Goal: Navigation & Orientation: Find specific page/section

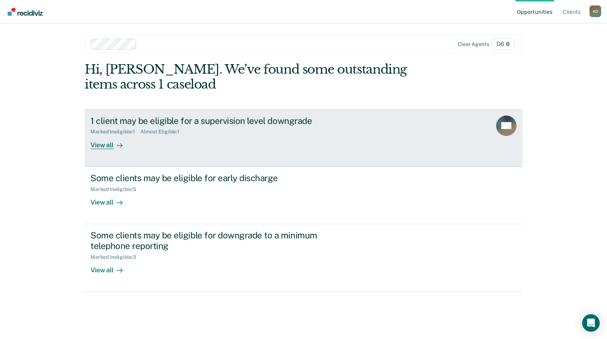
click at [106, 146] on div "View all" at bounding box center [111, 142] width 41 height 14
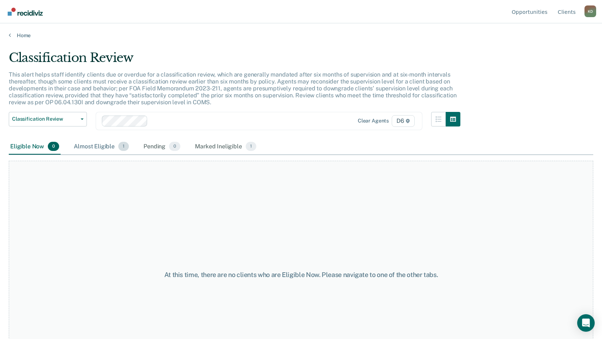
click at [99, 148] on div "Almost Eligible 1" at bounding box center [101, 147] width 58 height 16
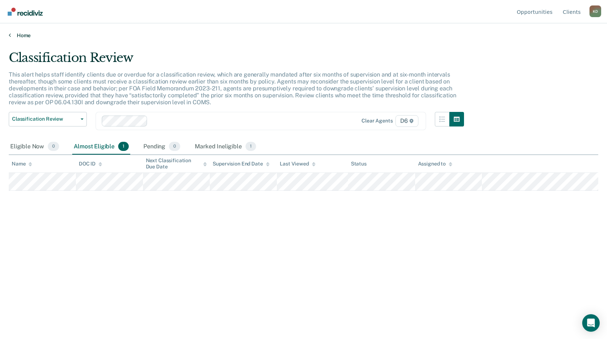
click at [21, 35] on link "Home" at bounding box center [304, 35] width 590 height 7
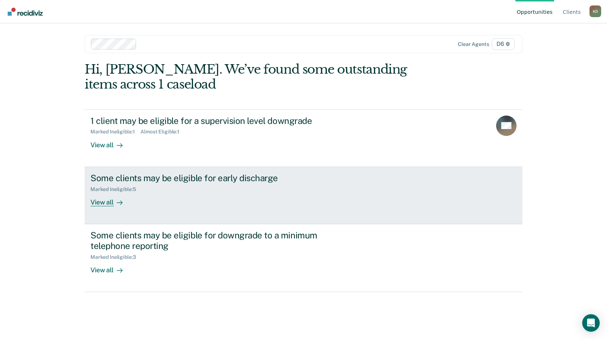
click at [101, 203] on div "View all" at bounding box center [111, 199] width 41 height 14
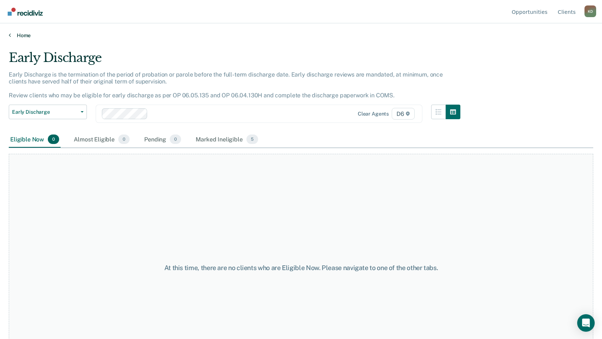
click at [23, 34] on link "Home" at bounding box center [301, 35] width 584 height 7
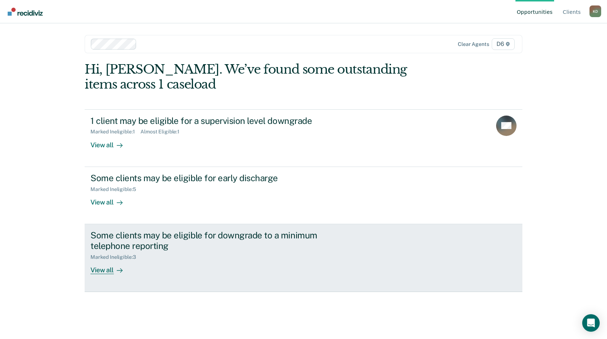
click at [105, 273] on div "View all" at bounding box center [111, 267] width 41 height 14
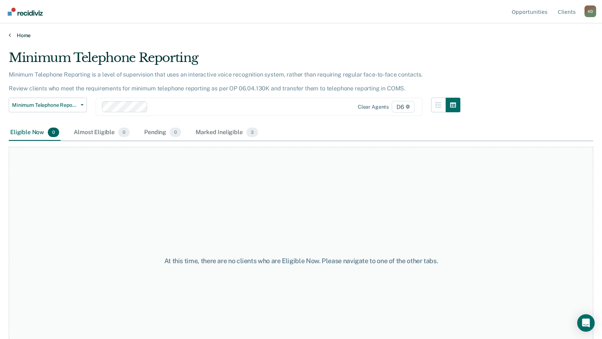
click at [24, 35] on link "Home" at bounding box center [301, 35] width 584 height 7
